Goal: Find specific page/section: Find specific page/section

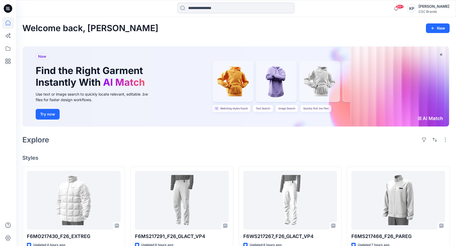
click at [204, 6] on input at bounding box center [235, 8] width 117 height 11
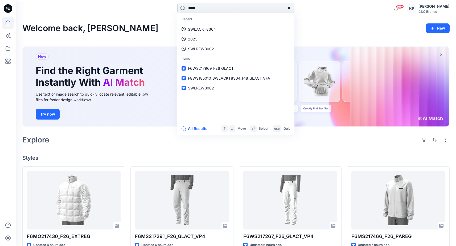
type input "******"
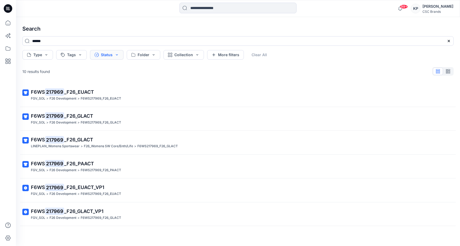
click at [112, 56] on button "Status" at bounding box center [107, 55] width 34 height 10
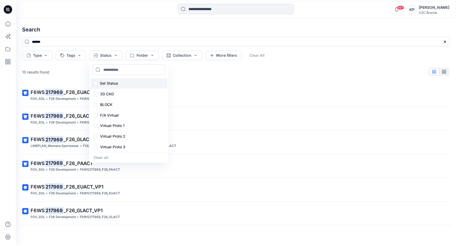
scroll to position [1, 0]
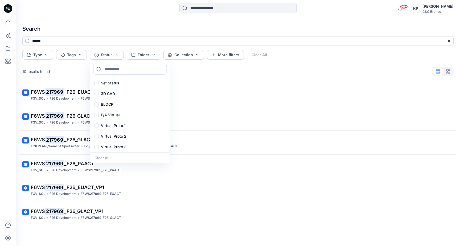
click at [76, 77] on div "10 results found F6WS 217969 _F26_EUACT FGV_SOL > F26 Development > F6WS217969_…" at bounding box center [238, 147] width 440 height 163
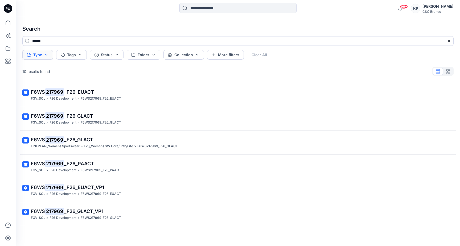
click at [49, 54] on button "Type" at bounding box center [37, 55] width 31 height 10
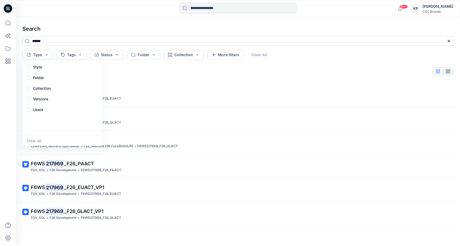
click at [115, 74] on div "10 results found" at bounding box center [238, 71] width 440 height 11
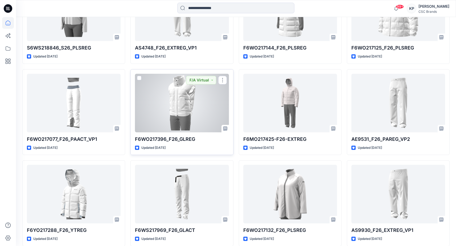
scroll to position [1181, 0]
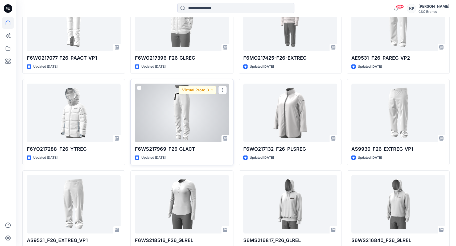
click at [184, 113] on div at bounding box center [182, 113] width 94 height 59
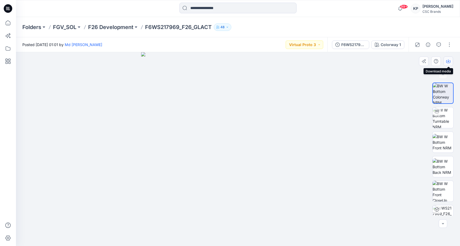
click at [450, 59] on icon "button" at bounding box center [448, 61] width 4 height 4
click at [441, 142] on img at bounding box center [442, 142] width 21 height 17
click at [447, 60] on icon "button" at bounding box center [448, 61] width 4 height 4
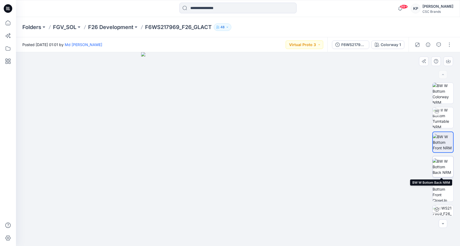
click at [440, 171] on img at bounding box center [442, 166] width 21 height 17
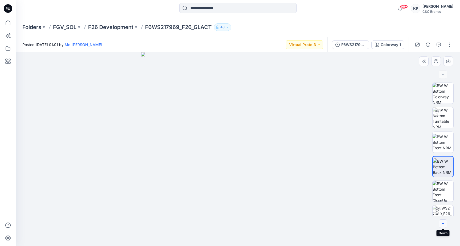
click at [441, 225] on icon "button" at bounding box center [443, 223] width 4 height 4
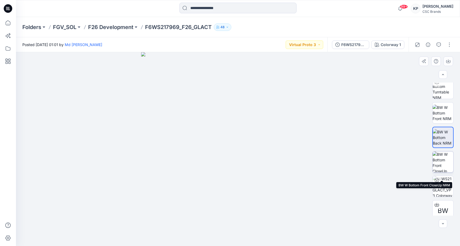
scroll to position [35, 0]
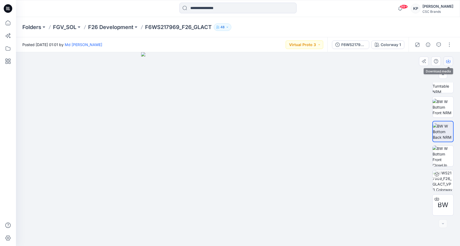
click at [446, 61] on icon "button" at bounding box center [448, 61] width 4 height 4
click at [441, 158] on img at bounding box center [442, 156] width 21 height 21
click at [445, 62] on button "button" at bounding box center [448, 61] width 10 height 10
click at [186, 55] on img at bounding box center [238, 149] width 194 height 194
click at [228, 59] on img at bounding box center [238, 149] width 194 height 194
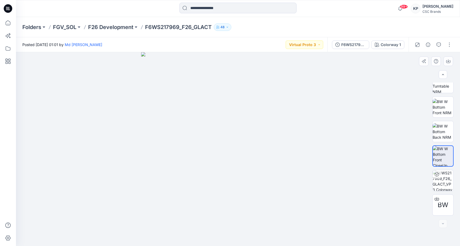
click at [256, 55] on img at bounding box center [238, 149] width 194 height 194
click at [296, 57] on img at bounding box center [238, 149] width 194 height 194
